Goal: Transaction & Acquisition: Purchase product/service

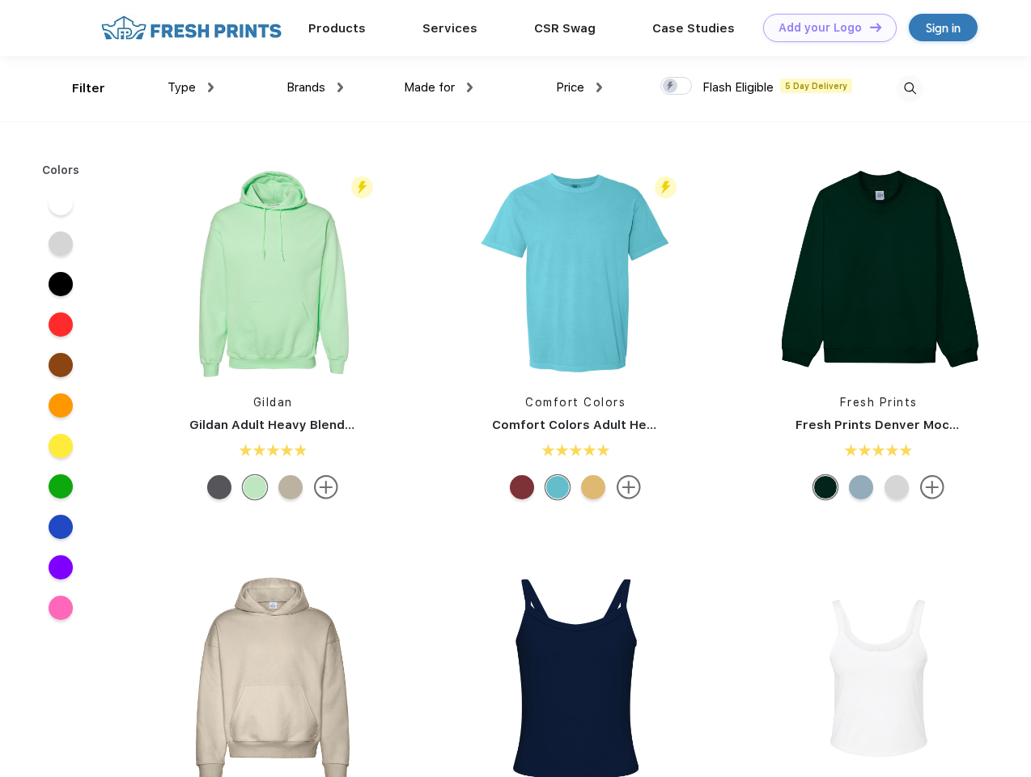
click at [824, 28] on link "Add your Logo Design Tool" at bounding box center [829, 28] width 133 height 28
click at [0, 0] on div "Design Tool" at bounding box center [0, 0] width 0 height 0
click at [868, 27] on link "Add your Logo Design Tool" at bounding box center [829, 28] width 133 height 28
click at [78, 88] on div "Filter" at bounding box center [88, 88] width 33 height 19
click at [191, 87] on span "Type" at bounding box center [181, 87] width 28 height 15
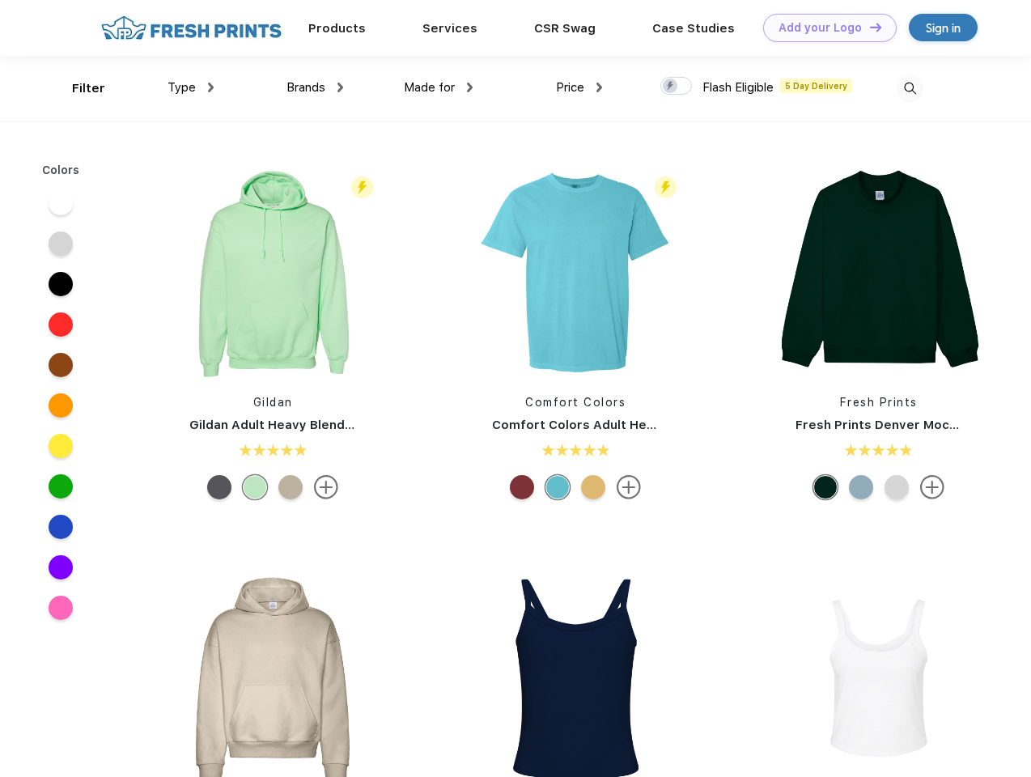
click at [315, 87] on span "Brands" at bounding box center [305, 87] width 39 height 15
click at [439, 87] on span "Made for" at bounding box center [429, 87] width 51 height 15
click at [579, 87] on span "Price" at bounding box center [570, 87] width 28 height 15
click at [676, 87] on div at bounding box center [676, 86] width 32 height 18
click at [671, 87] on input "checkbox" at bounding box center [665, 81] width 11 height 11
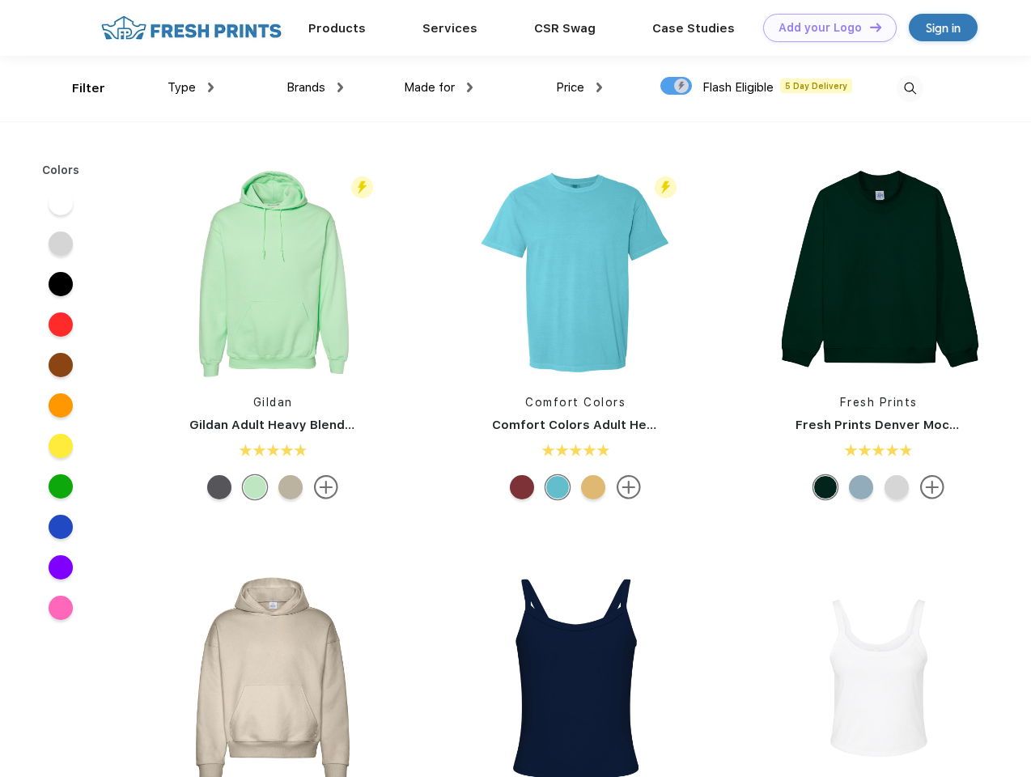
click at [909, 88] on img at bounding box center [909, 88] width 27 height 27
